Goal: Task Accomplishment & Management: Manage account settings

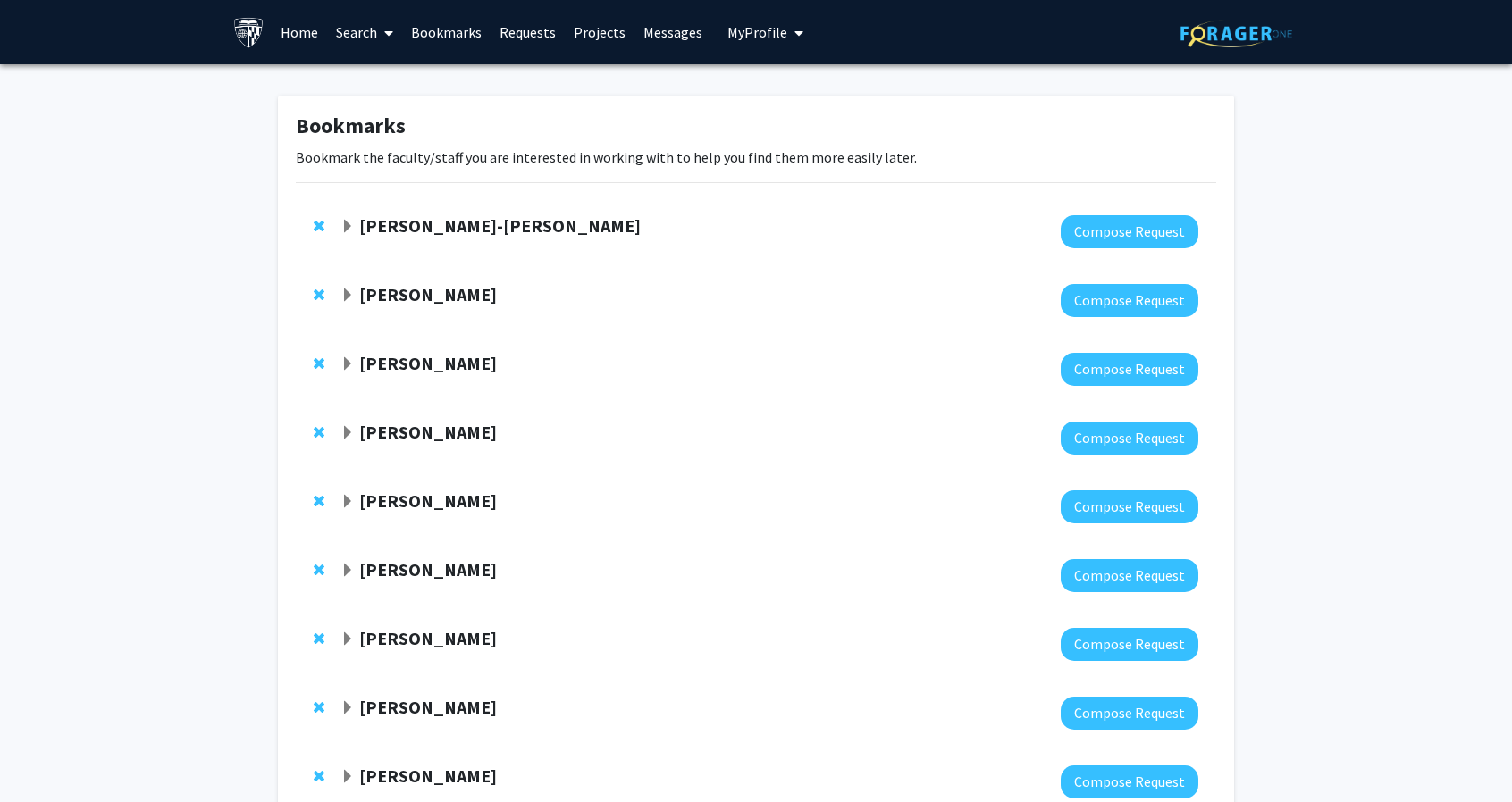
click at [732, 33] on span "My Profile" at bounding box center [757, 31] width 60 height 18
click at [791, 134] on link "Account Settings" at bounding box center [820, 138] width 161 height 21
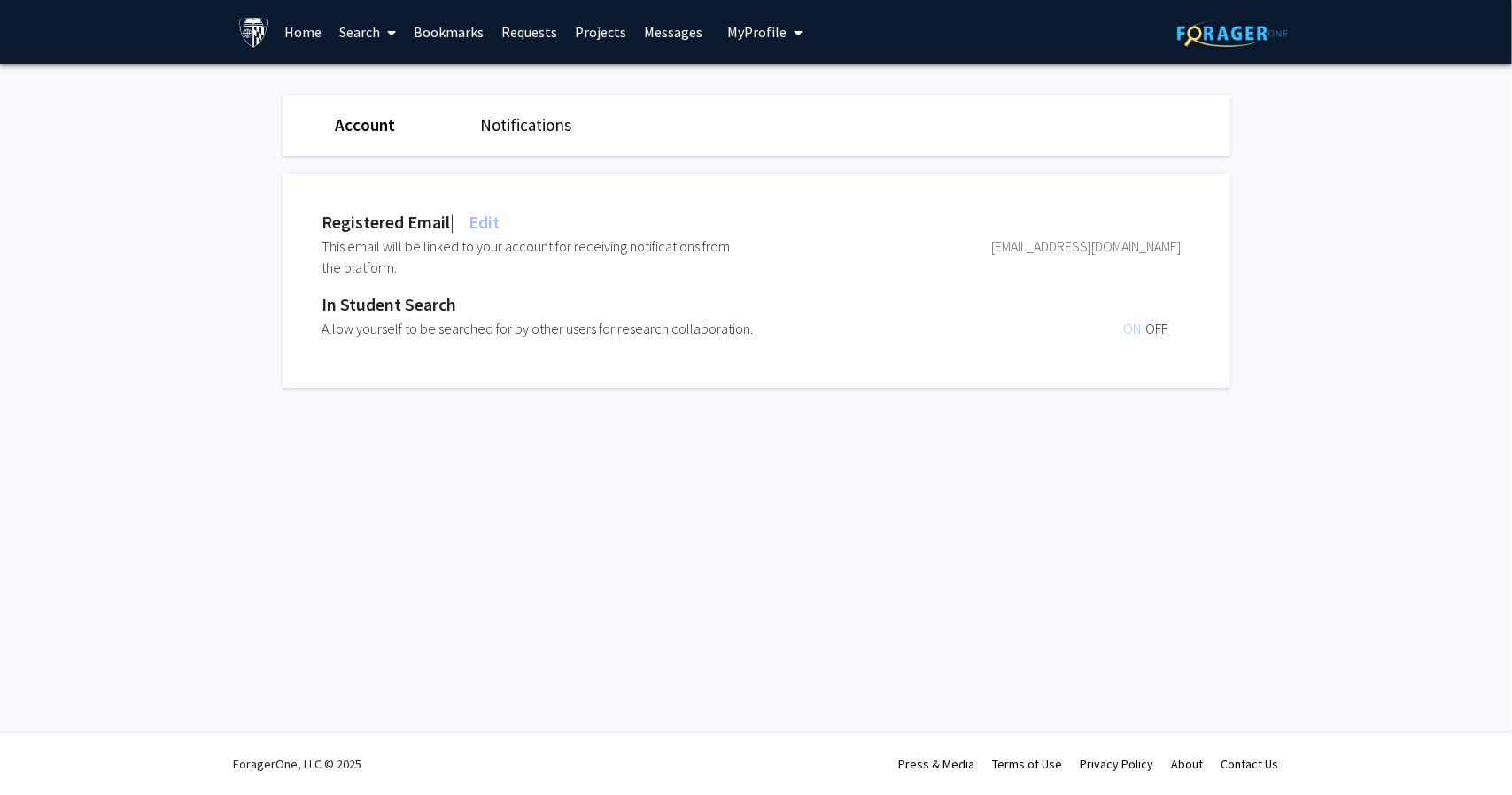
click at [786, 32] on span "My profile dropdown to access profile and logout" at bounding box center [794, 33] width 16 height 62
click at [768, 91] on div "Ryan Garza View Profile" at bounding box center [815, 92] width 151 height 39
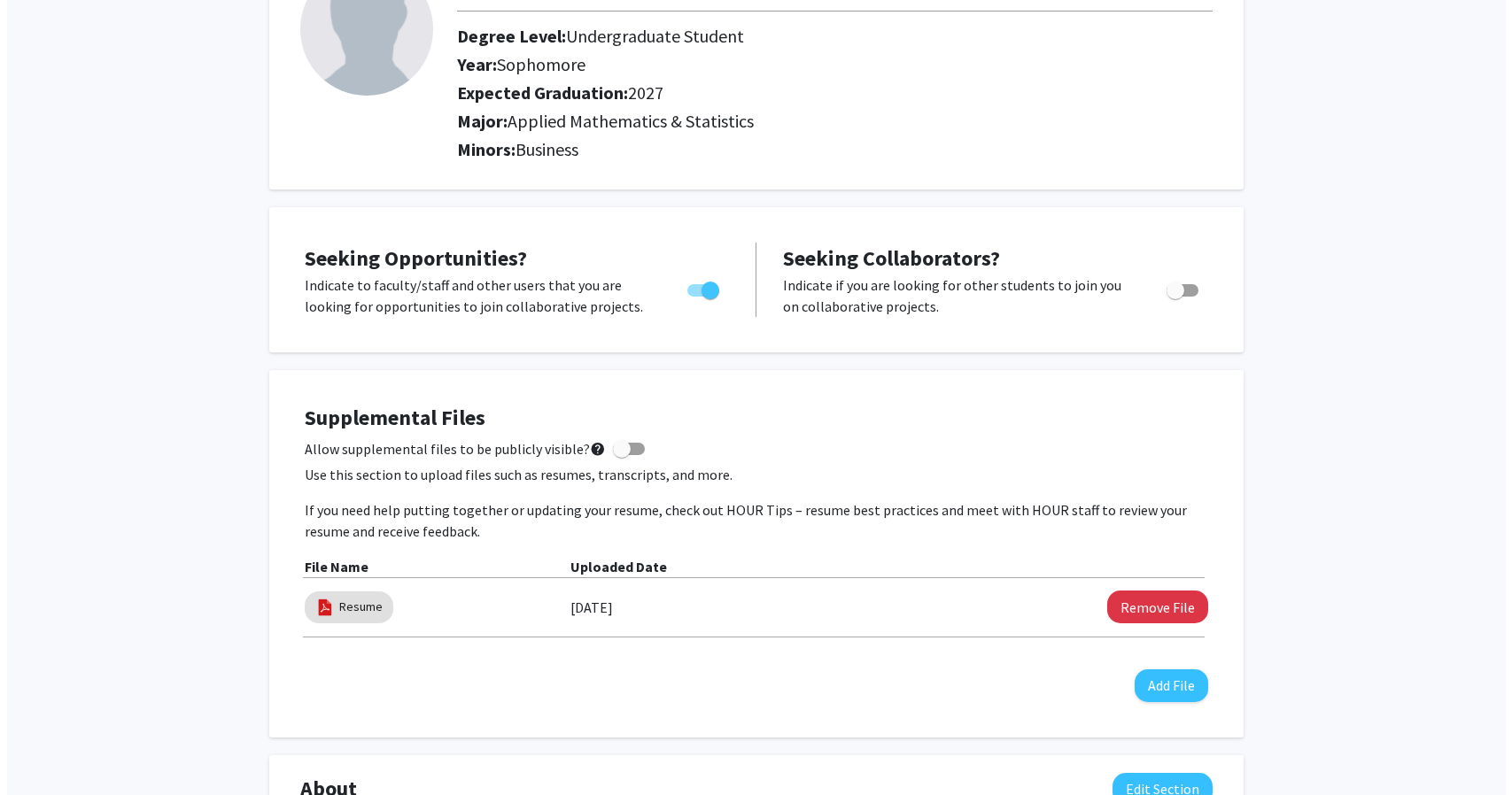
scroll to position [201, 0]
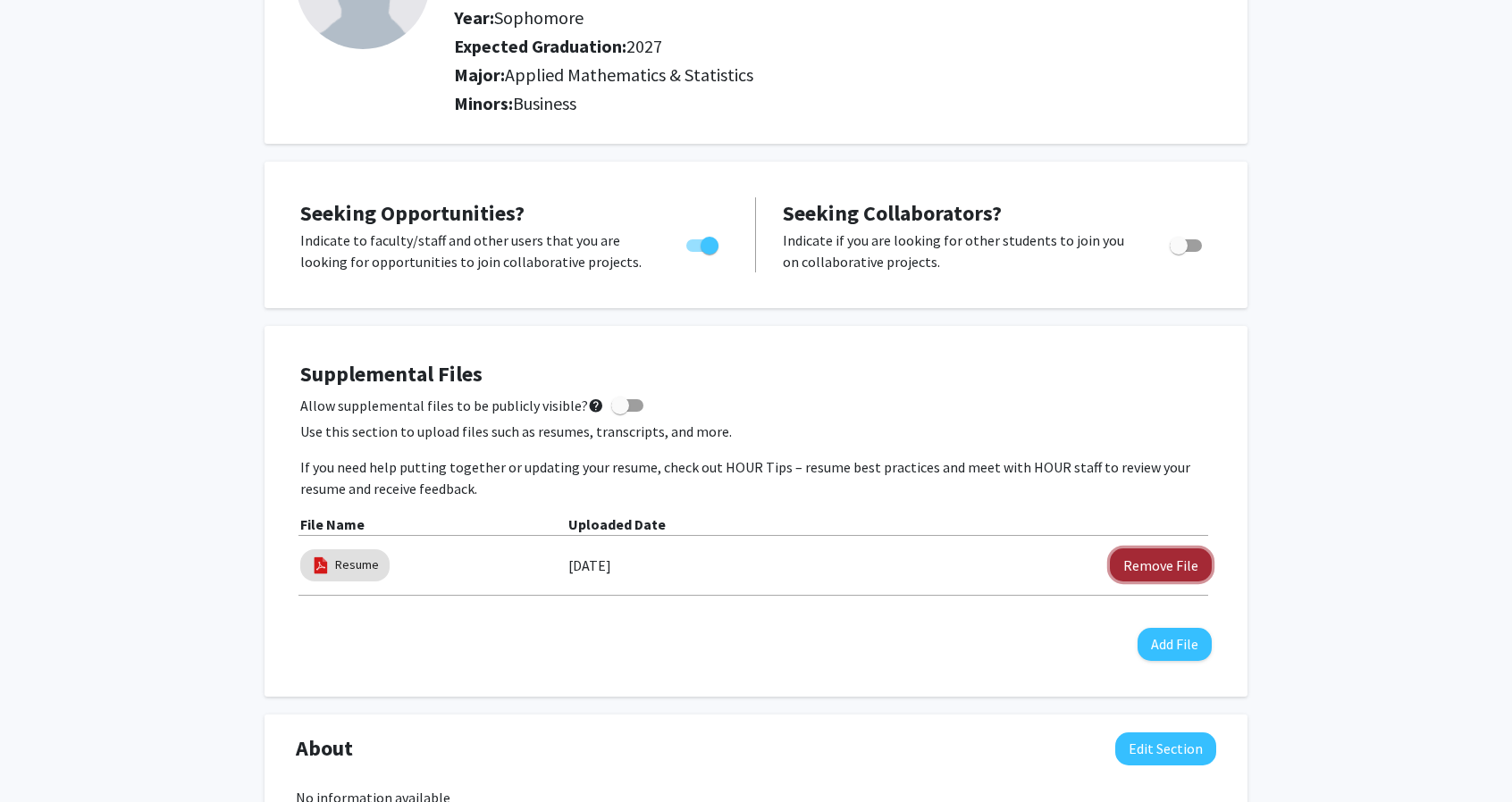
click at [1186, 569] on button "Remove File" at bounding box center [1161, 565] width 102 height 33
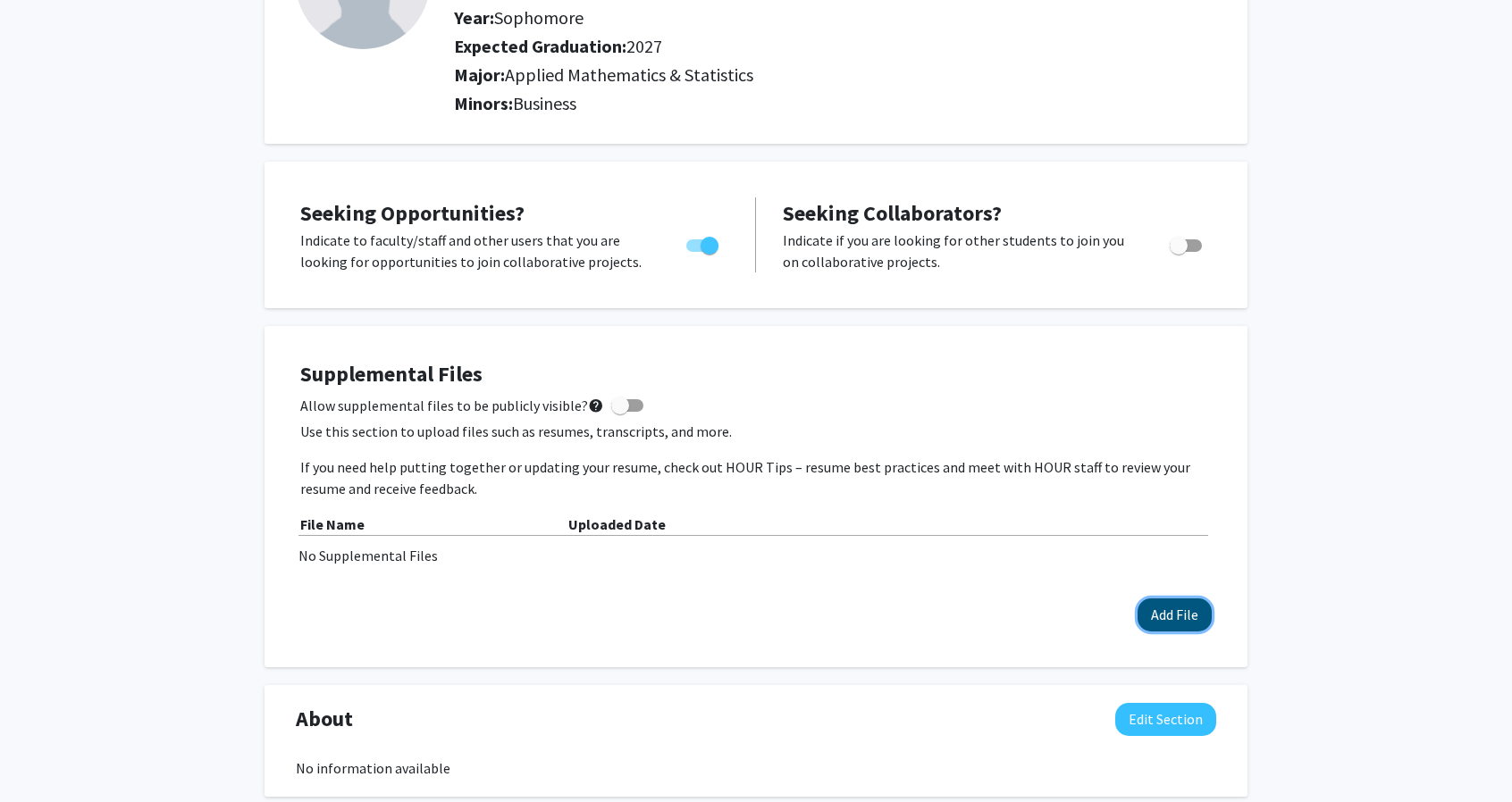
click at [1154, 624] on button "Add File" at bounding box center [1175, 615] width 74 height 33
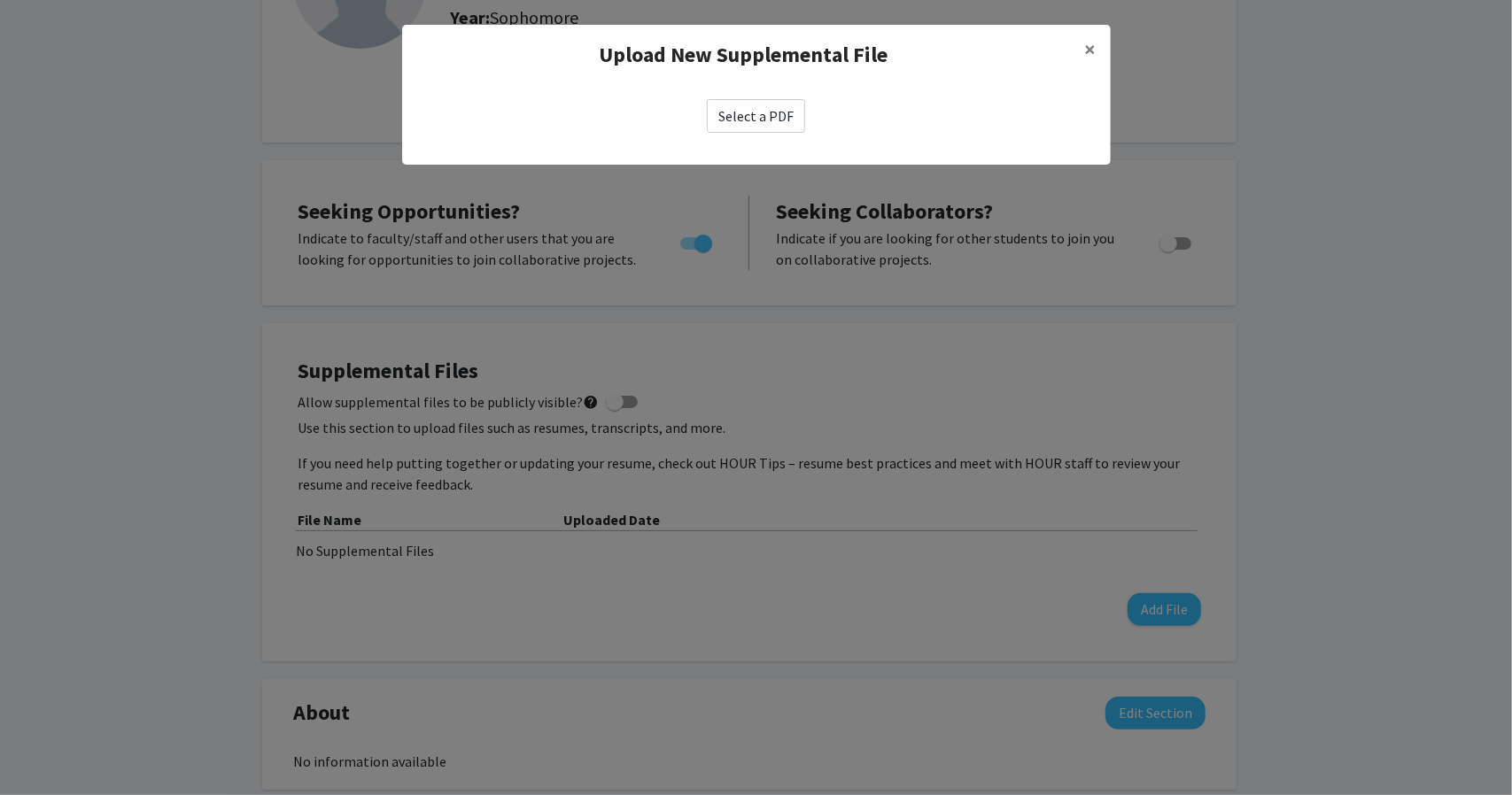
click at [719, 117] on label "Select a PDF" at bounding box center [756, 116] width 98 height 34
click at [0, 0] on input "Select a PDF" at bounding box center [0, 0] width 0 height 0
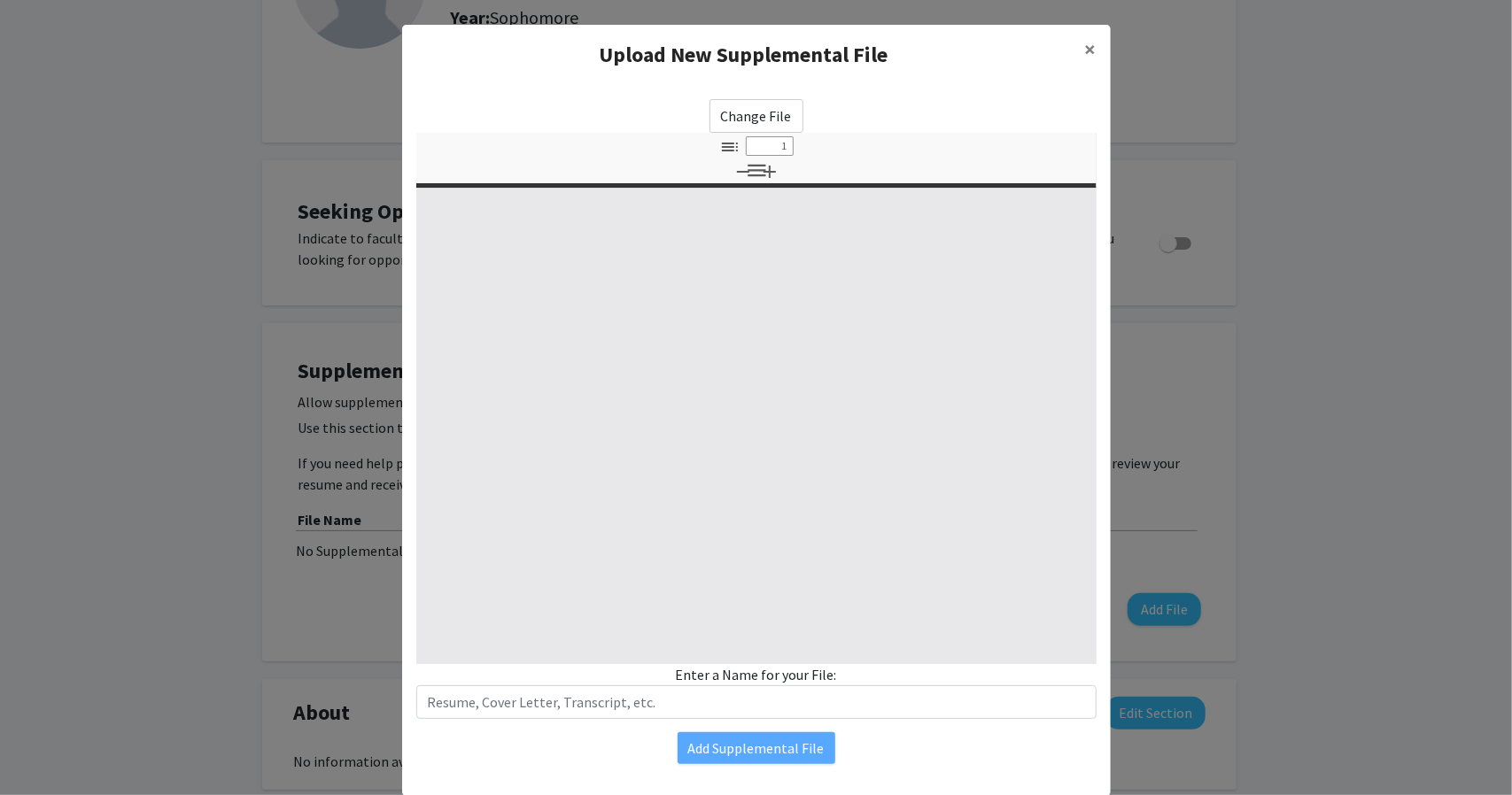
select select "custom"
type input "0"
select select "custom"
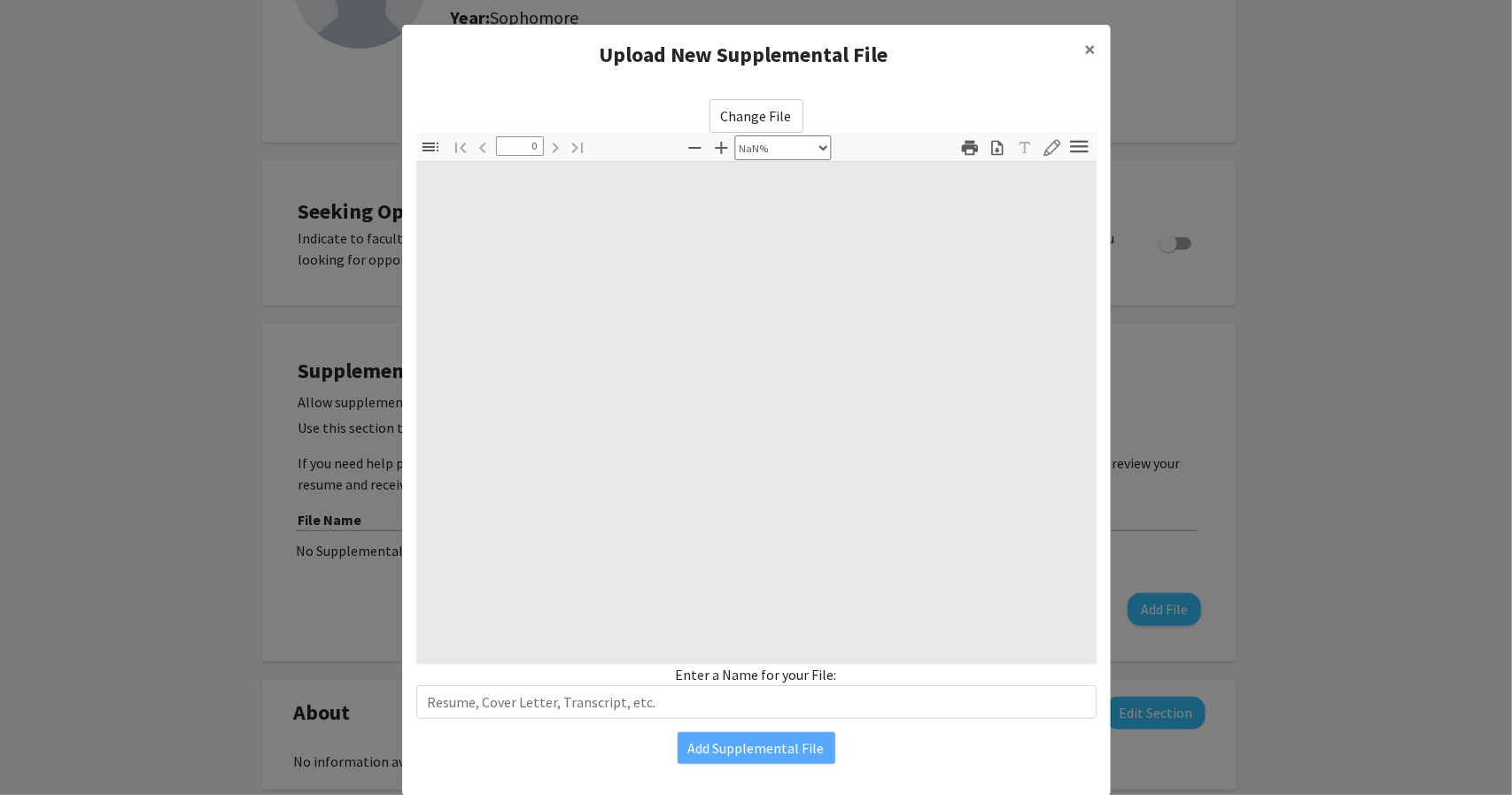
type input "1"
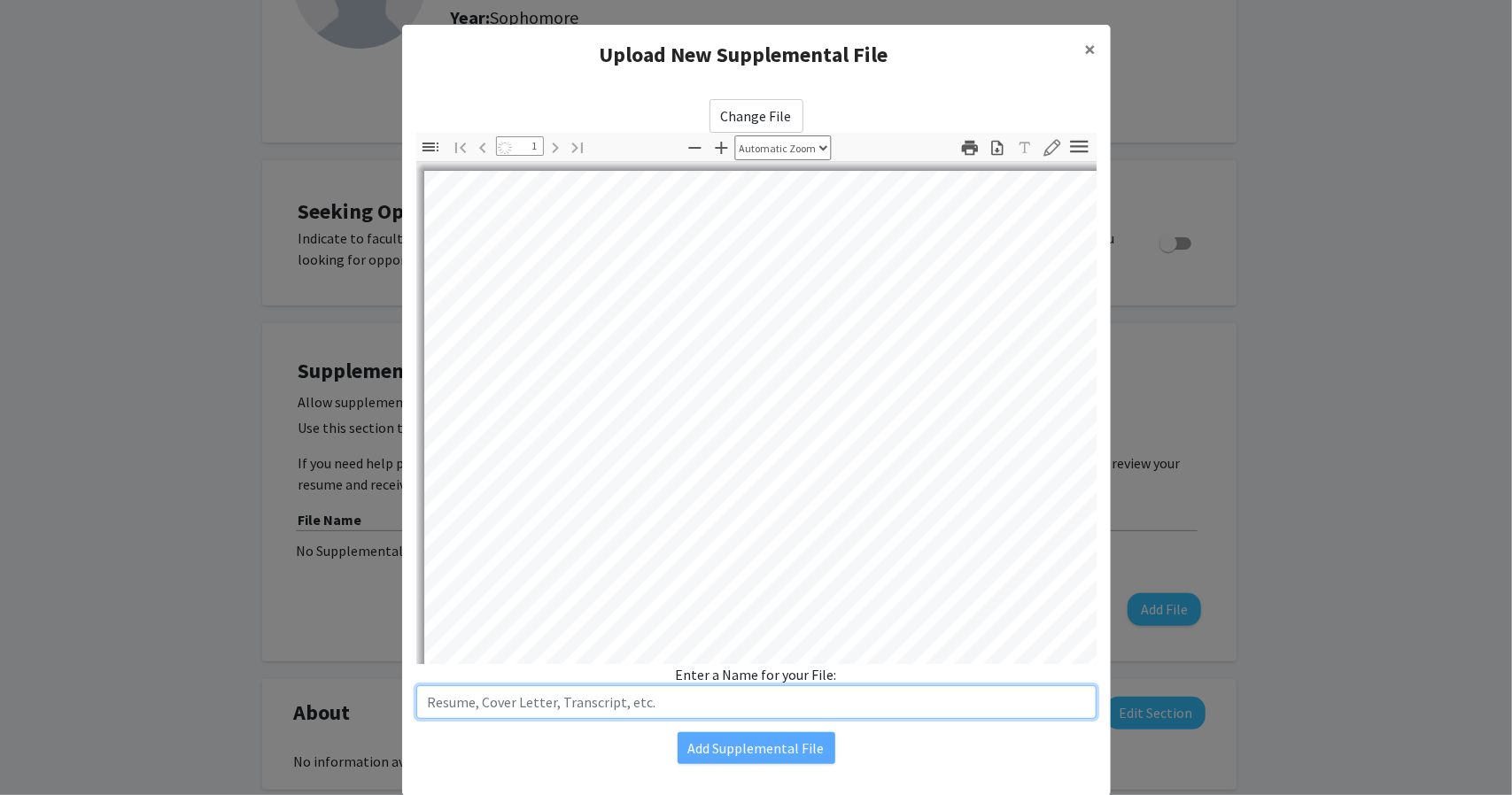
click at [697, 706] on input "text" at bounding box center [756, 702] width 680 height 34
select select "auto"
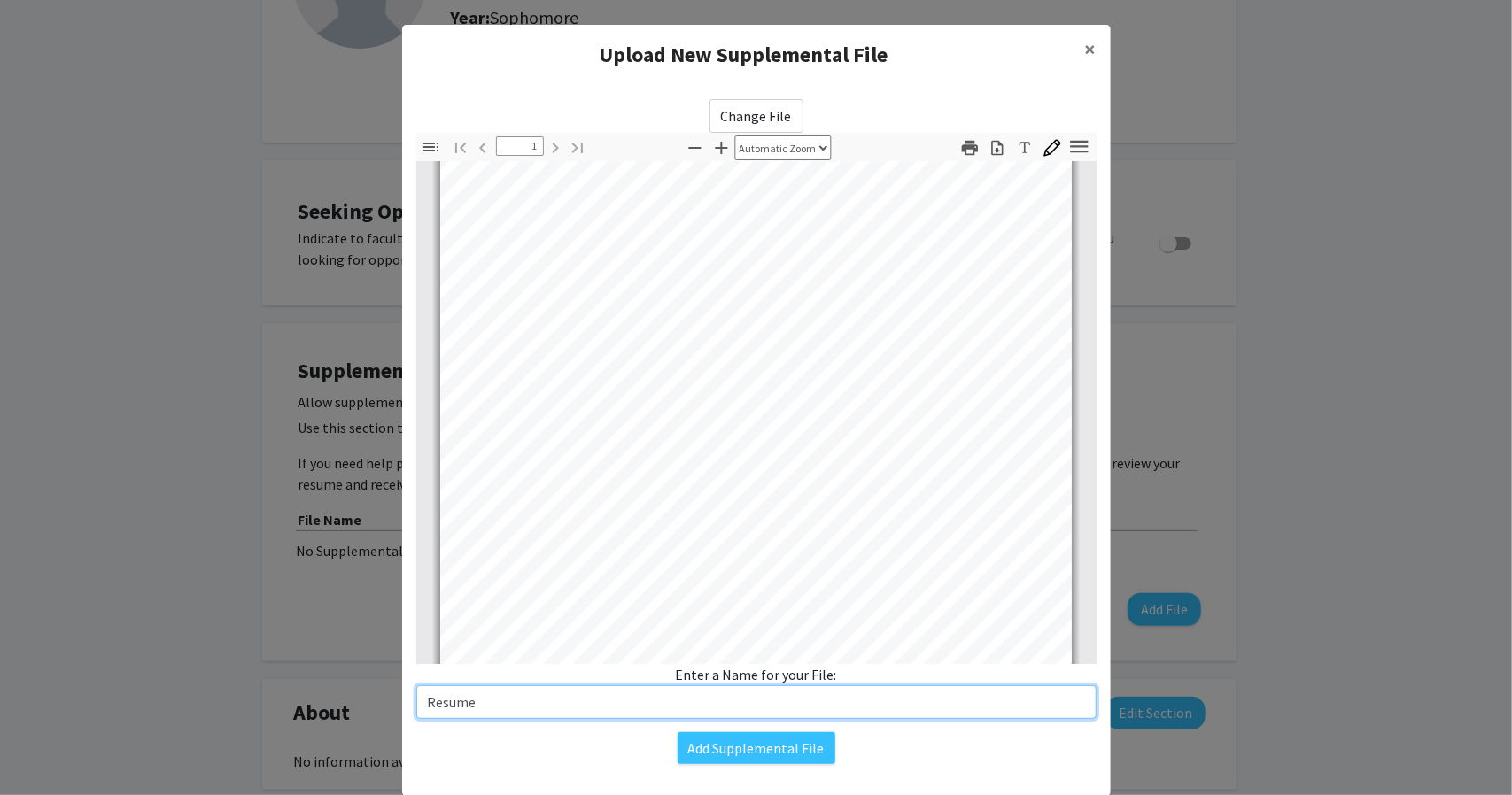
scroll to position [331, 0]
type input "Resume"
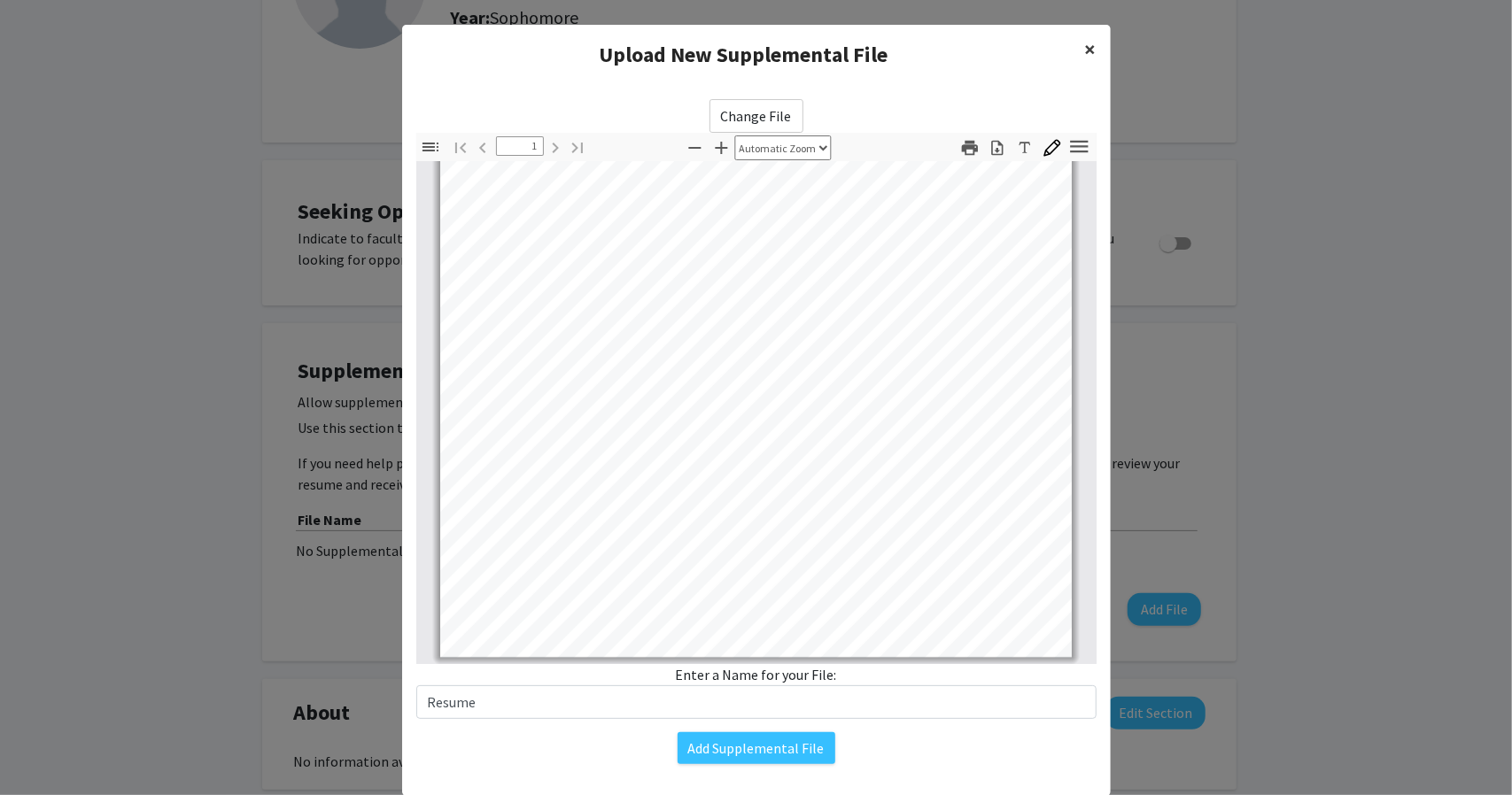
click at [1085, 50] on span "×" at bounding box center [1091, 48] width 11 height 27
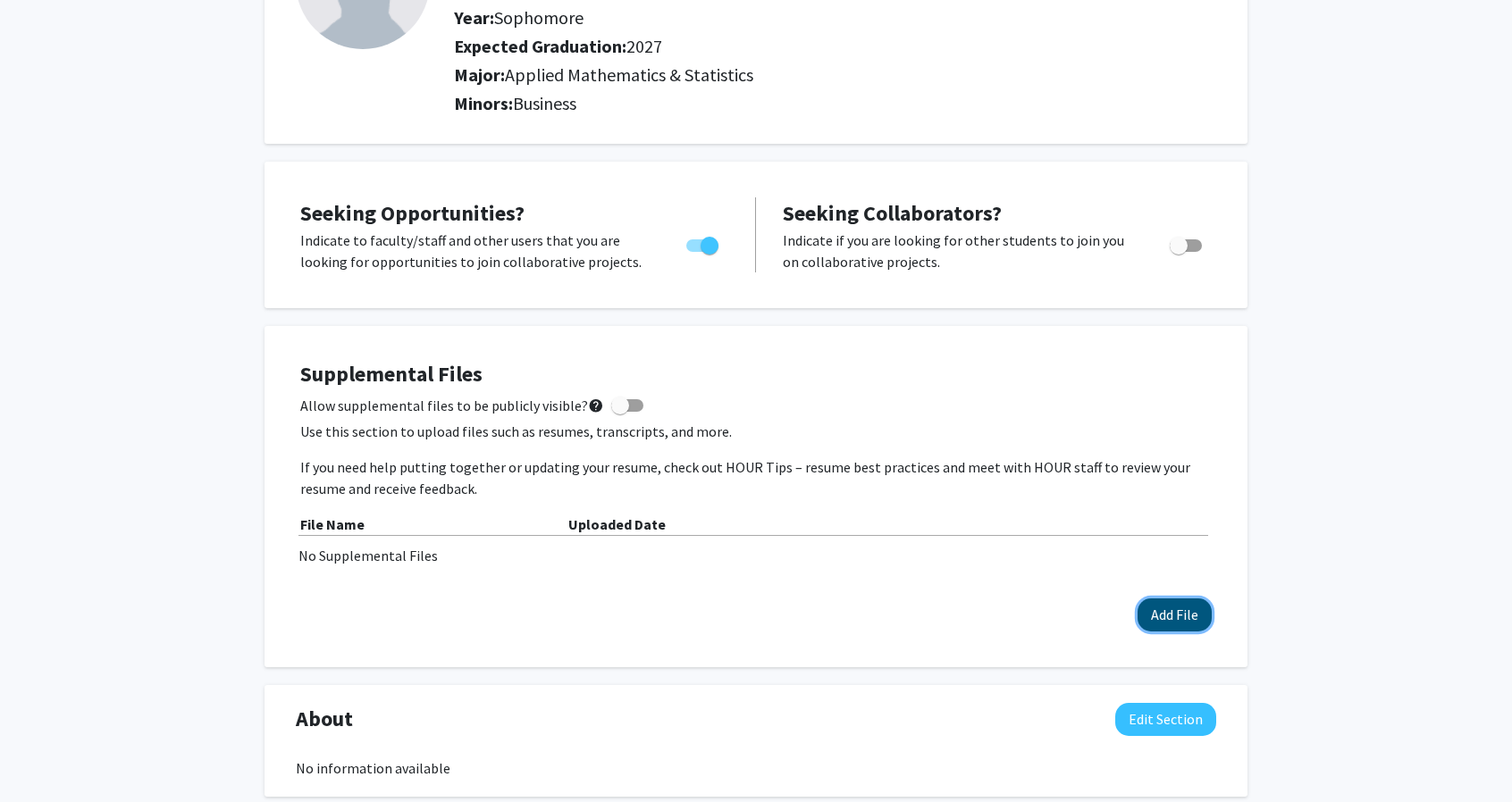
click at [1191, 618] on button "Add File" at bounding box center [1175, 615] width 74 height 33
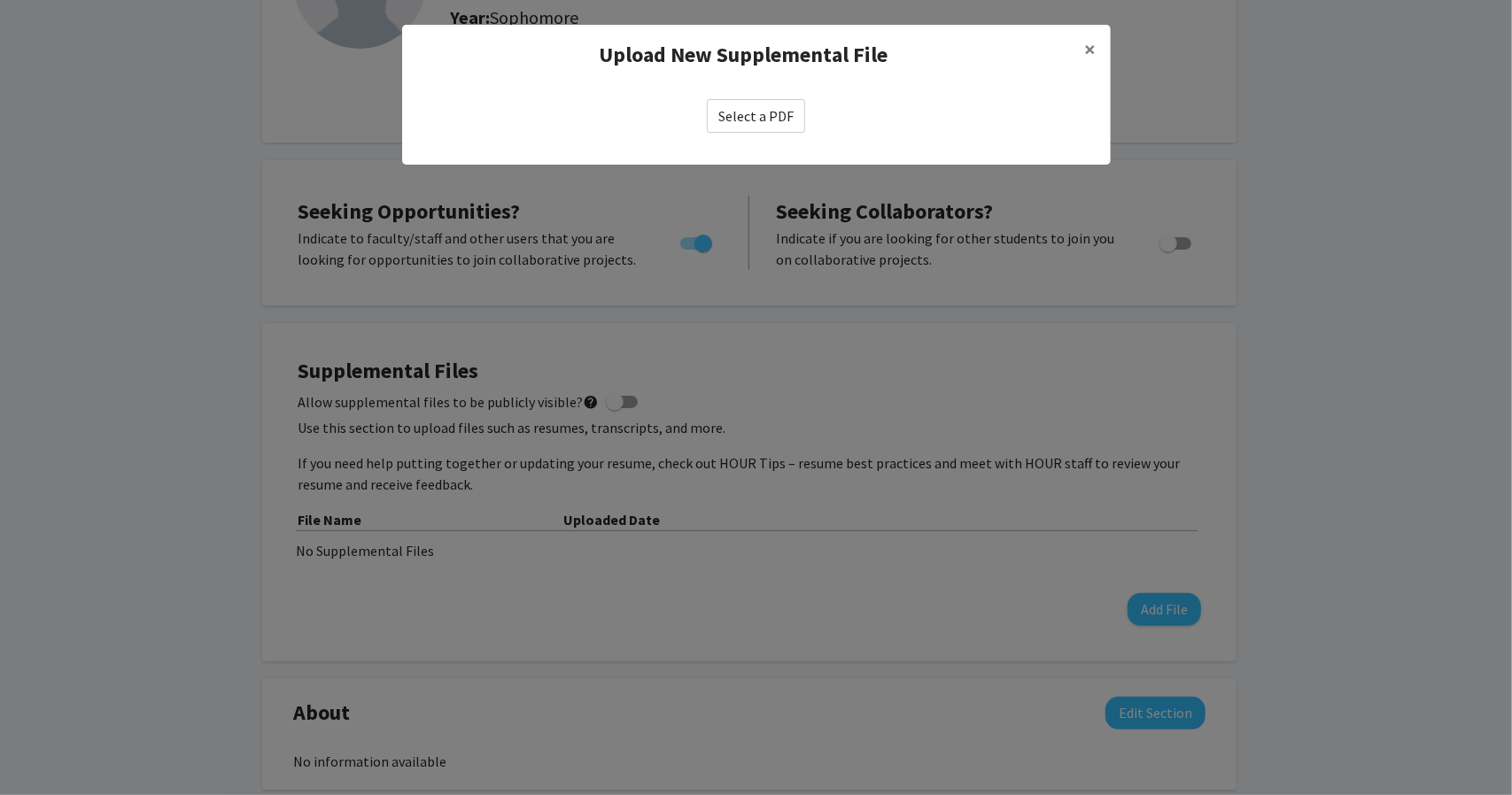
click at [735, 106] on label "Select a PDF" at bounding box center [756, 116] width 98 height 34
click at [0, 0] on input "Select a PDF" at bounding box center [0, 0] width 0 height 0
select select "custom"
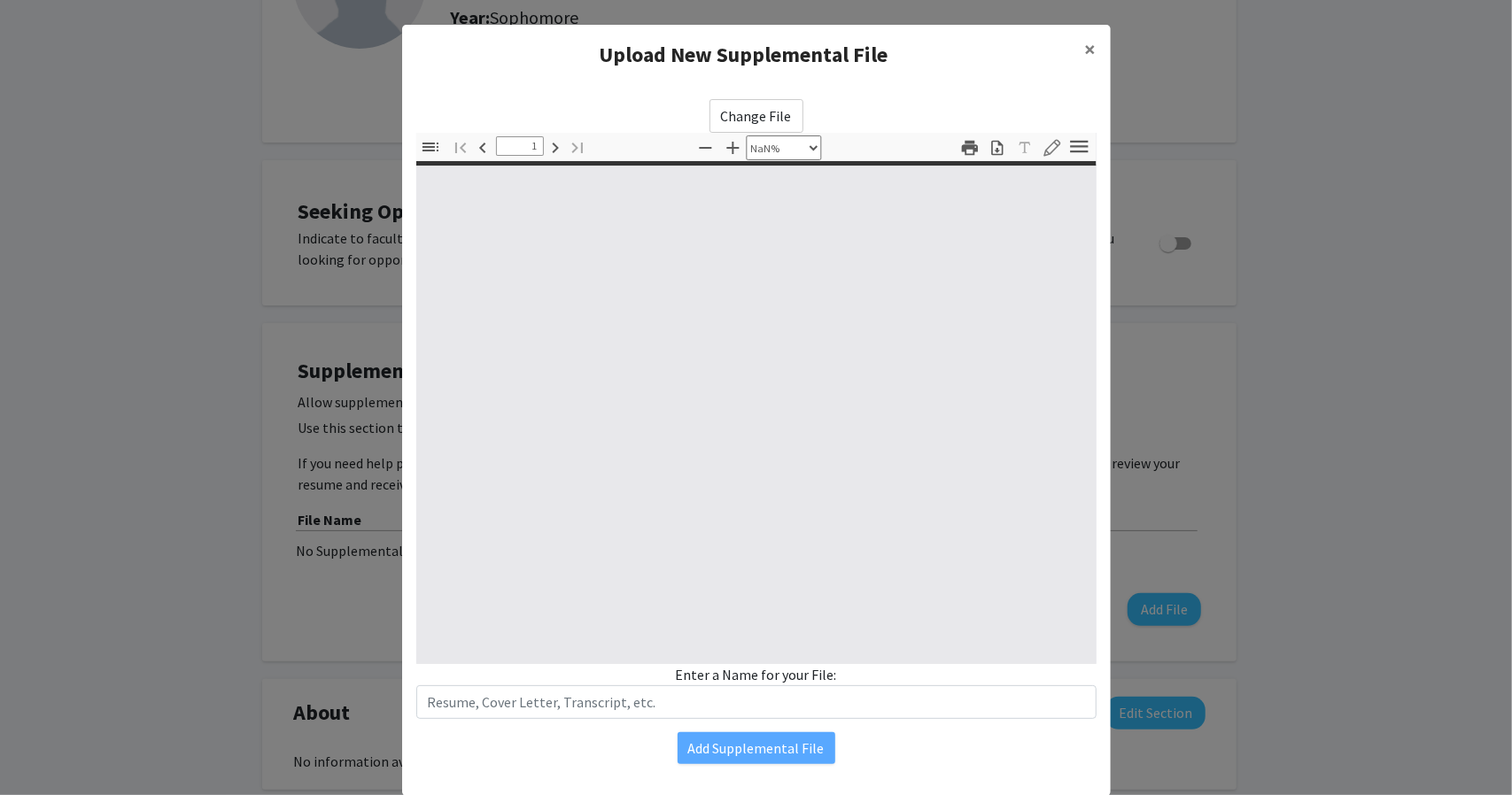
type input "0"
select select "custom"
type input "1"
select select "auto"
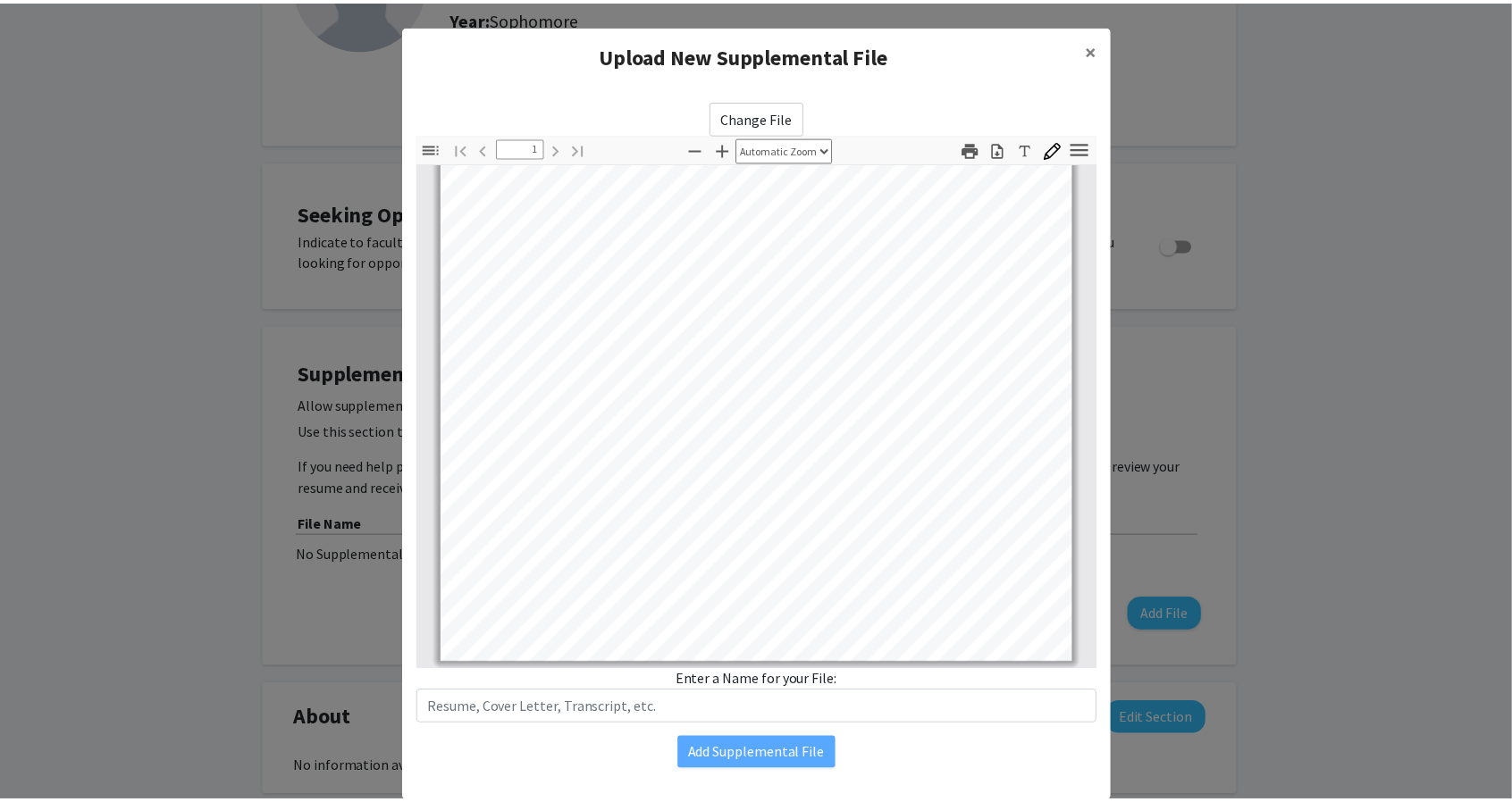
scroll to position [43, 0]
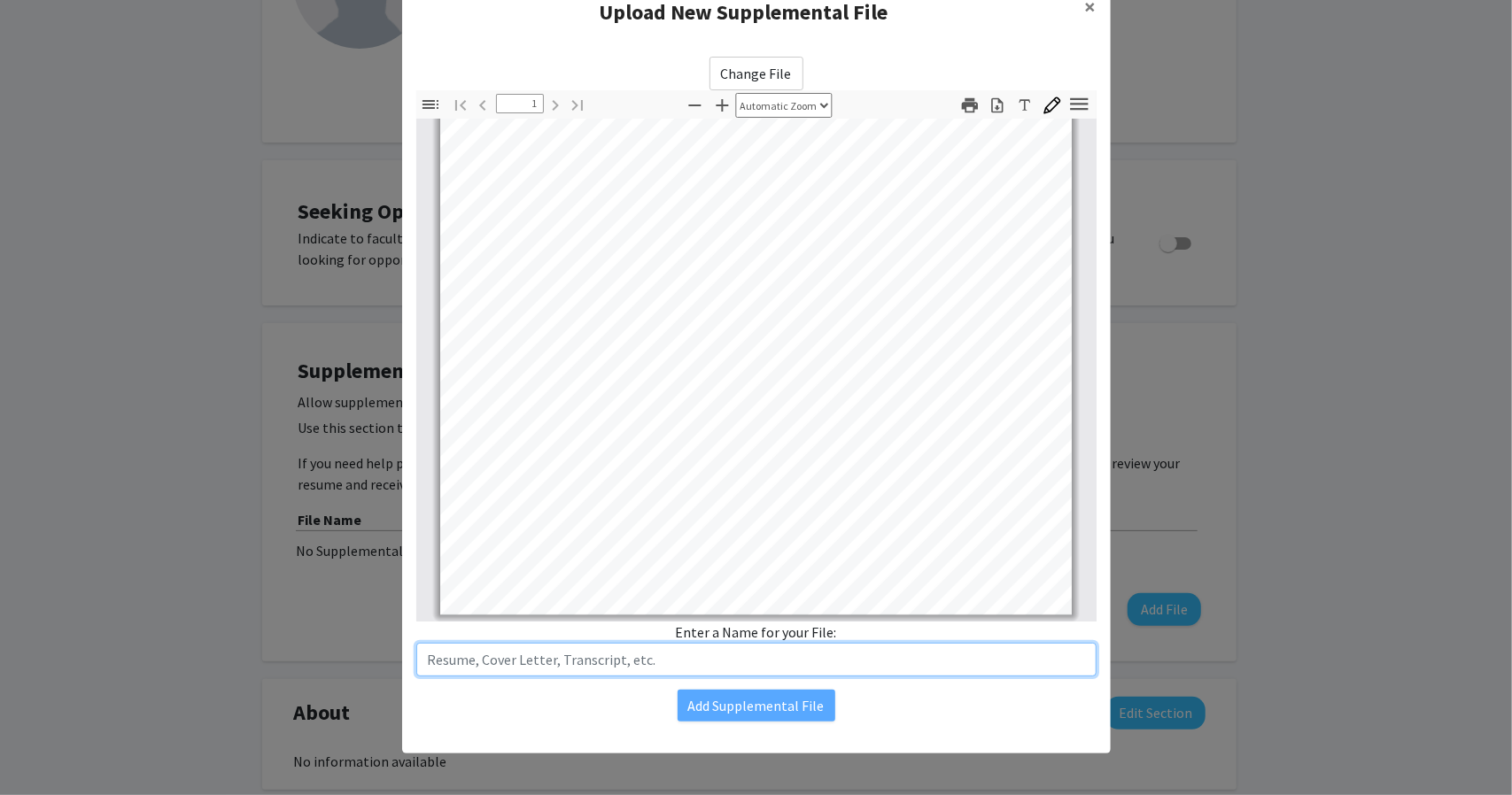
click at [705, 643] on input "text" at bounding box center [756, 660] width 680 height 34
type input "Resume"
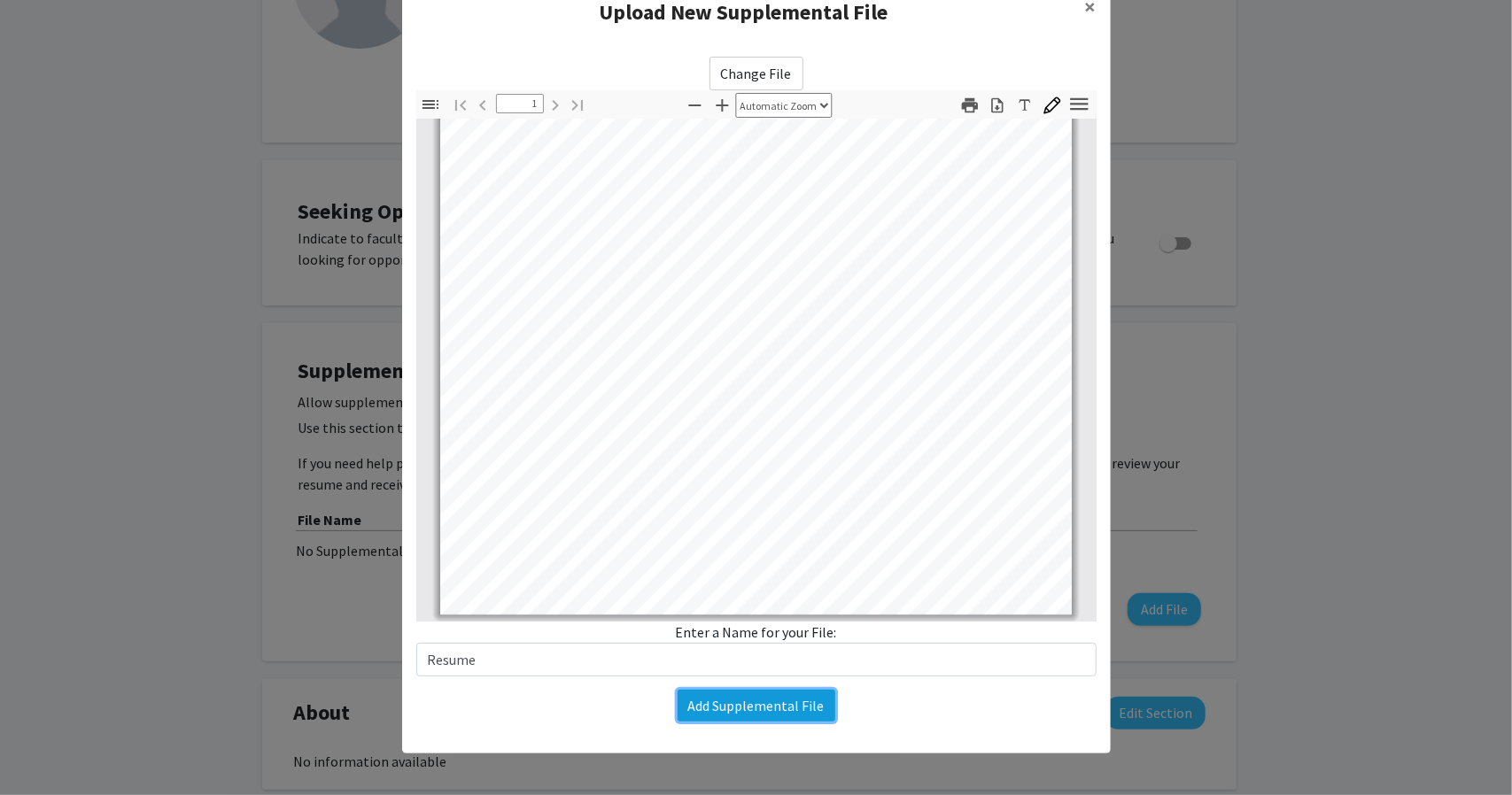
click at [713, 703] on button "Add Supplemental File" at bounding box center [756, 706] width 158 height 32
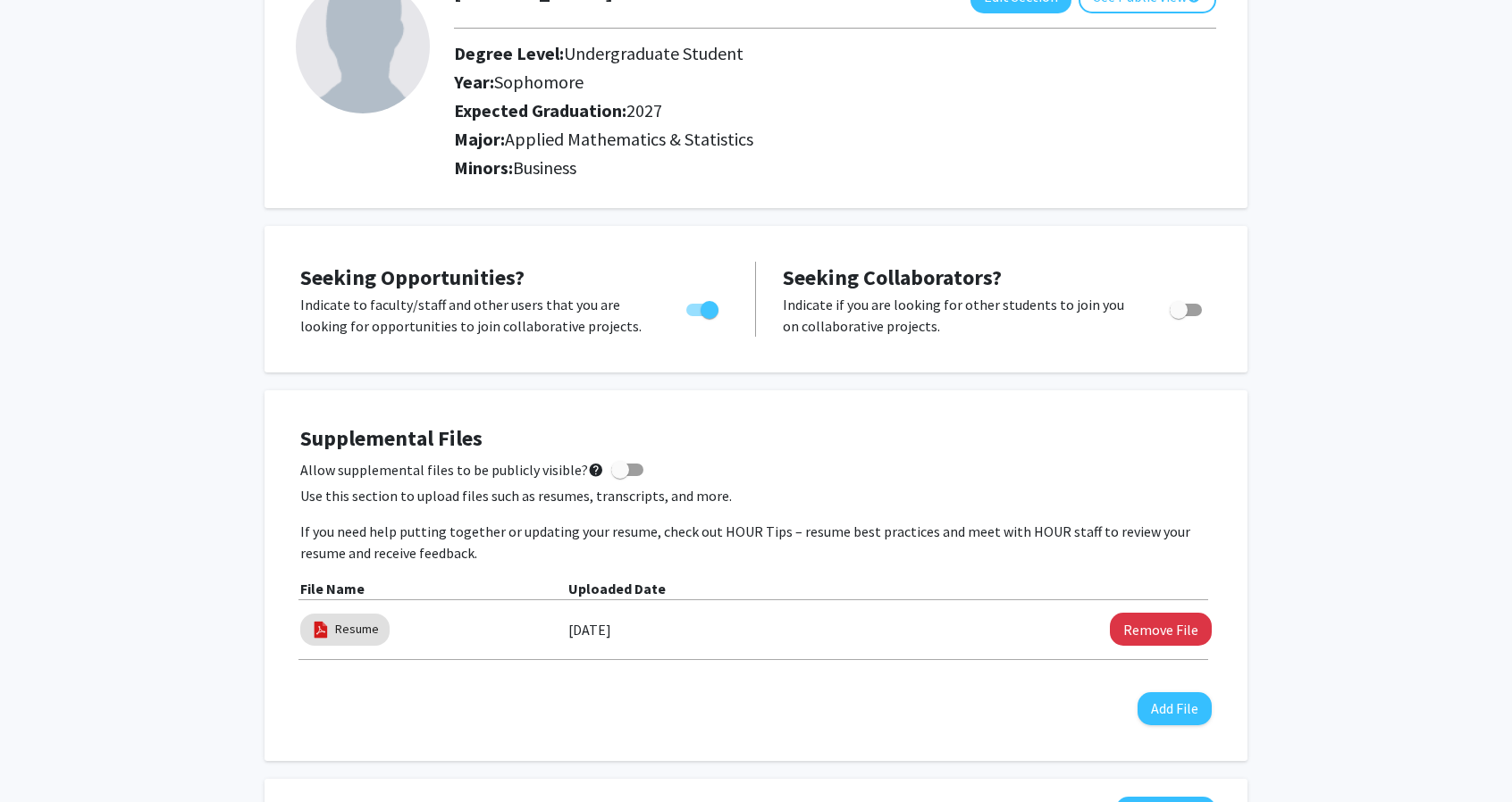
scroll to position [0, 0]
